Goal: Transaction & Acquisition: Book appointment/travel/reservation

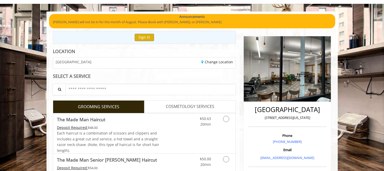
scroll to position [77, 0]
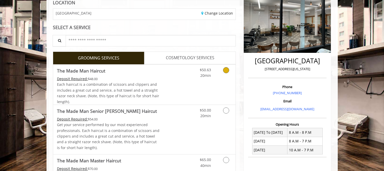
click at [227, 69] on icon "Grooming services" at bounding box center [226, 70] width 6 height 6
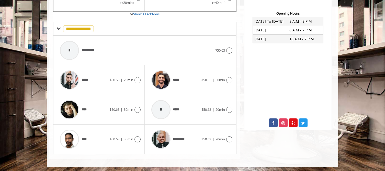
scroll to position [189, 0]
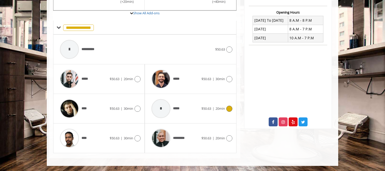
click at [229, 108] on icon at bounding box center [229, 109] width 6 height 6
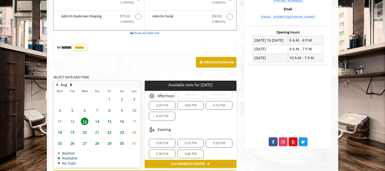
scroll to position [178, 0]
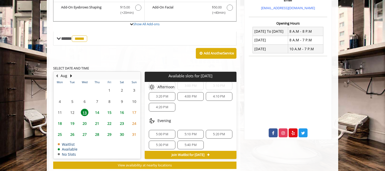
click at [73, 134] on span "26" at bounding box center [72, 134] width 8 height 7
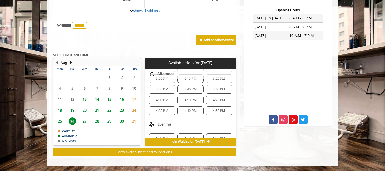
scroll to position [126, 0]
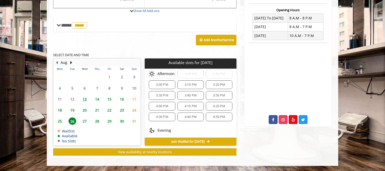
click at [165, 118] on span "4:30 PM" at bounding box center [162, 117] width 12 height 4
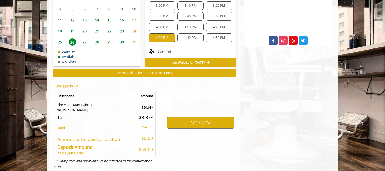
scroll to position [283, 0]
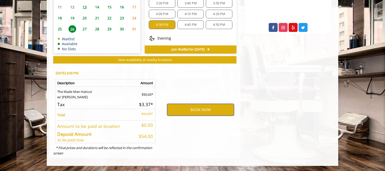
click at [203, 109] on button "BOOK NOW" at bounding box center [200, 110] width 67 height 12
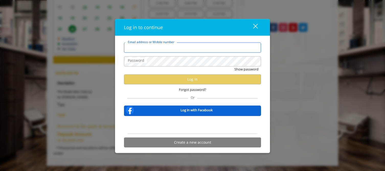
type input "**********"
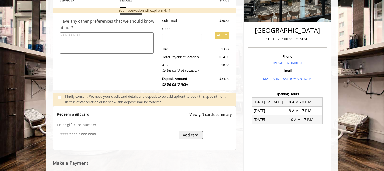
scroll to position [194, 0]
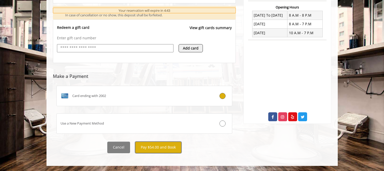
click at [166, 148] on button "Pay $54.00 and Book" at bounding box center [158, 147] width 46 height 11
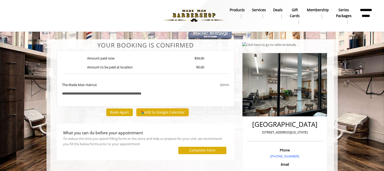
click at [170, 111] on button "Add to Google Calendar" at bounding box center [162, 113] width 52 height 8
